Goal: Find specific page/section: Find specific page/section

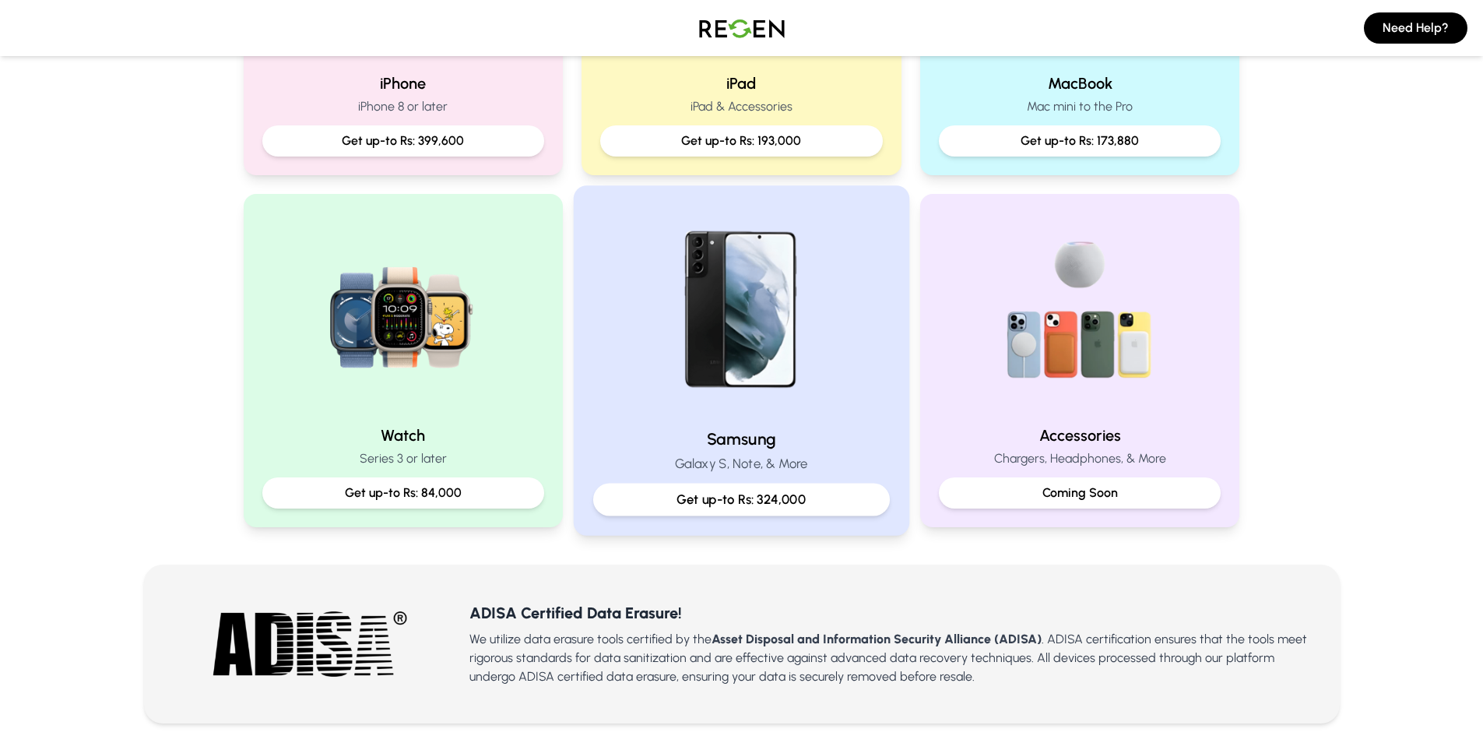
scroll to position [623, 0]
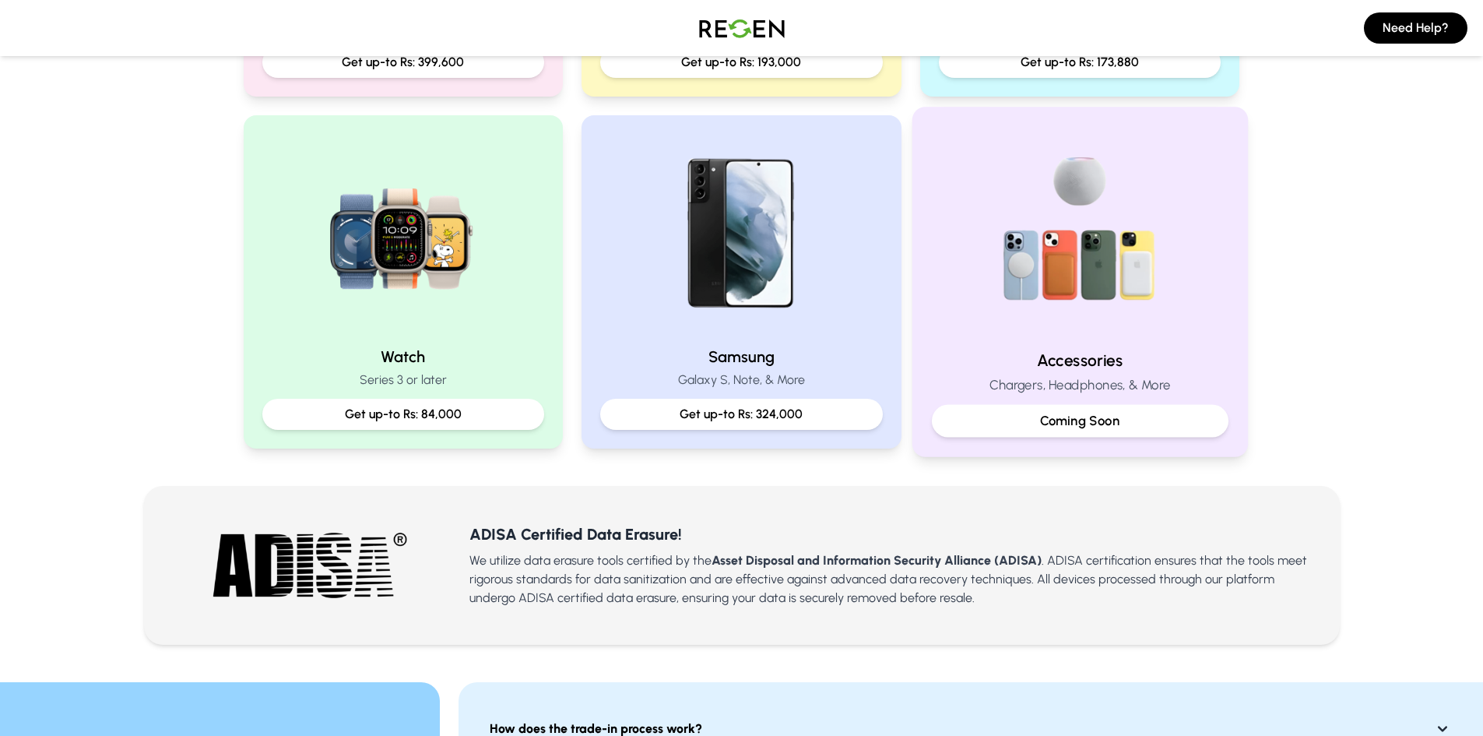
drag, startPoint x: 1027, startPoint y: 206, endPoint x: 992, endPoint y: 237, distance: 45.8
click at [992, 237] on img at bounding box center [1079, 231] width 209 height 209
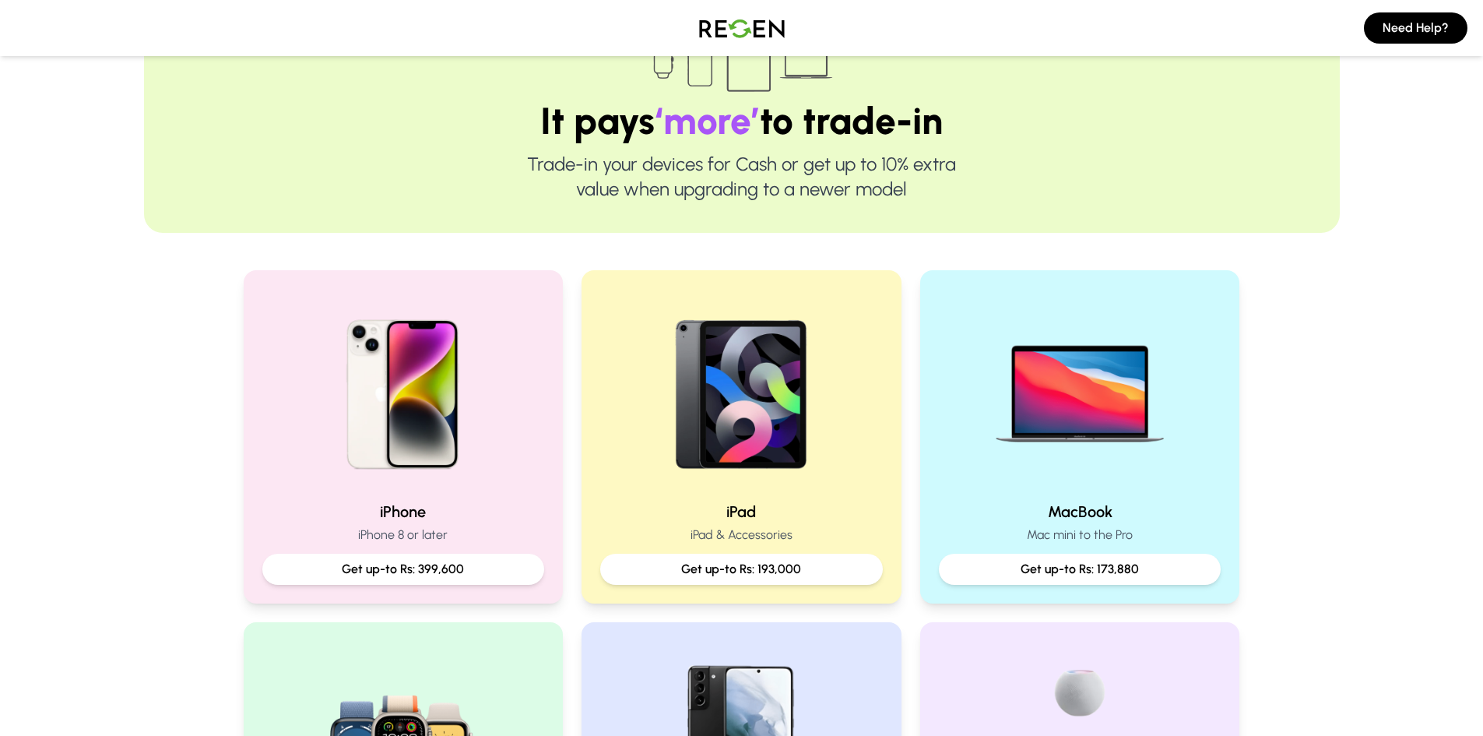
scroll to position [389, 0]
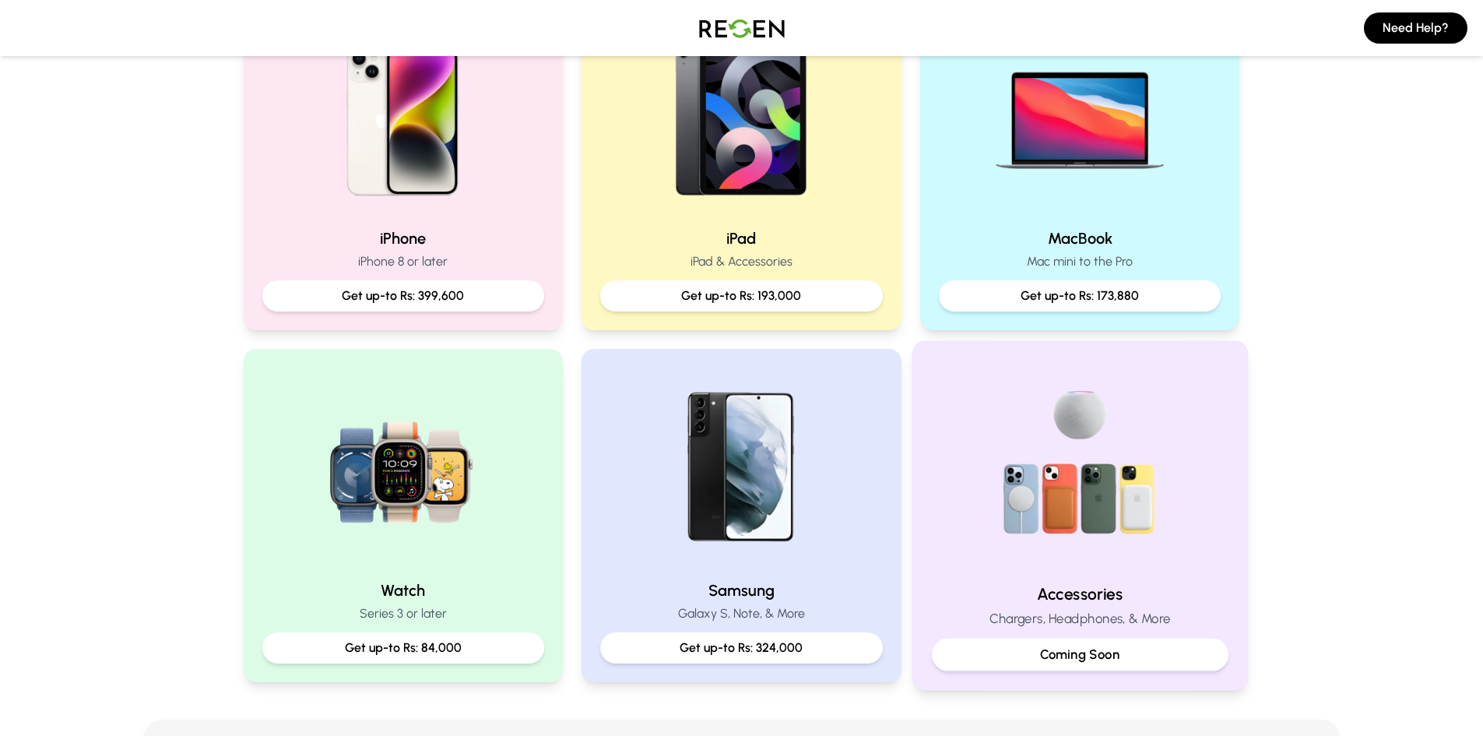
click at [1070, 653] on p "Coming Soon" at bounding box center [1080, 653] width 270 height 19
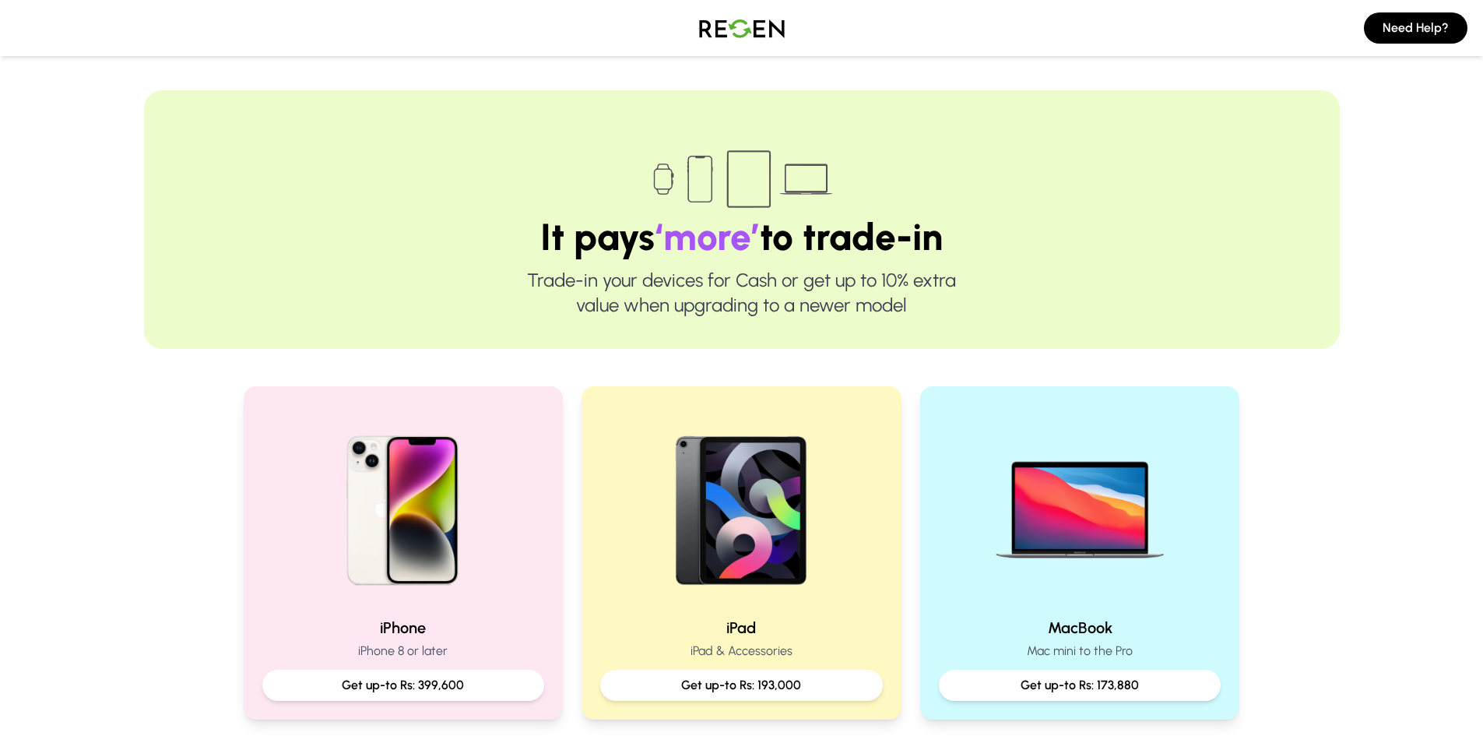
scroll to position [623, 0]
